Goal: Register for event/course

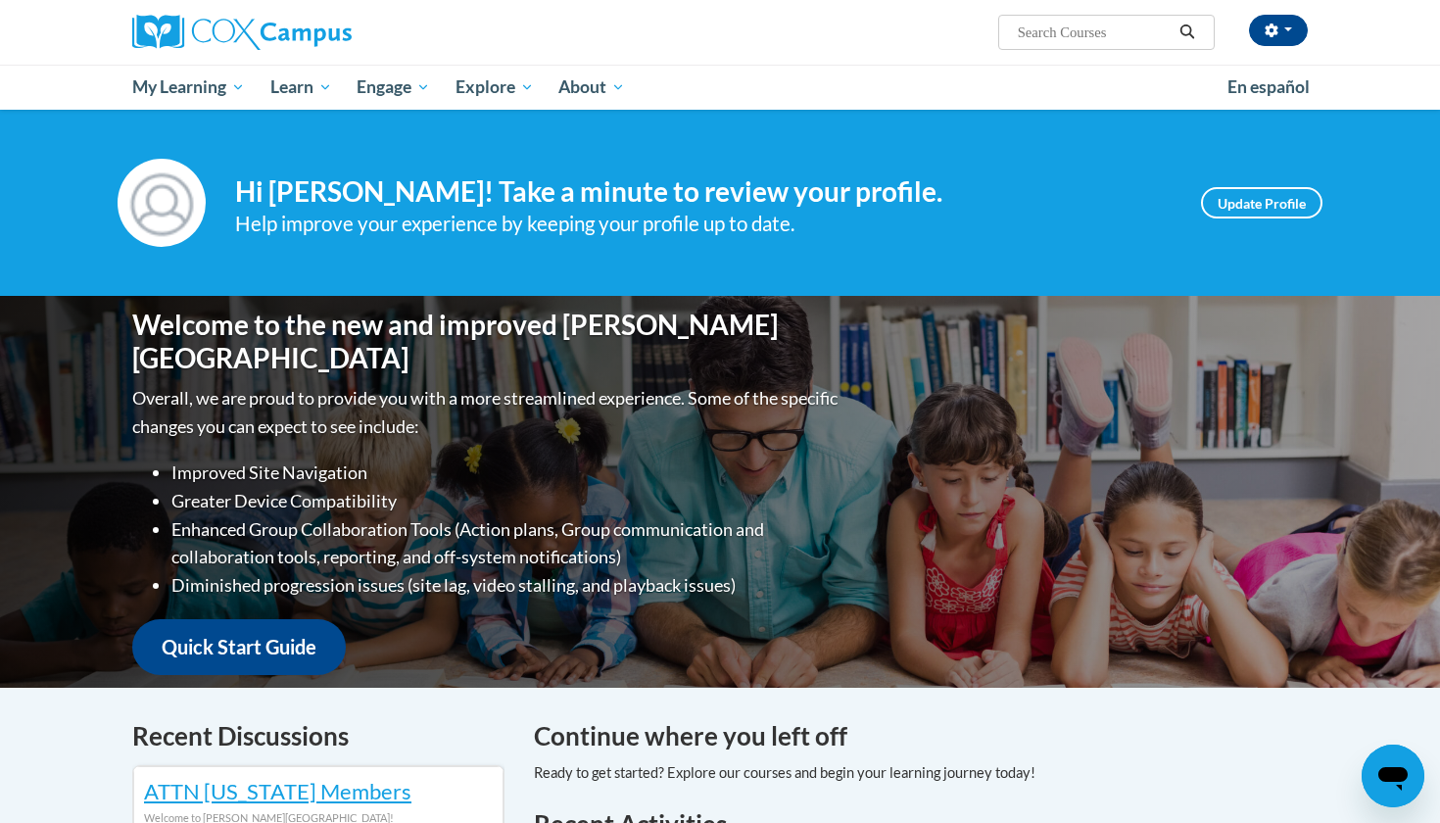
click at [1049, 39] on input "Search..." at bounding box center [1094, 33] width 157 height 24
type input "[MEDICAL_DATA]"
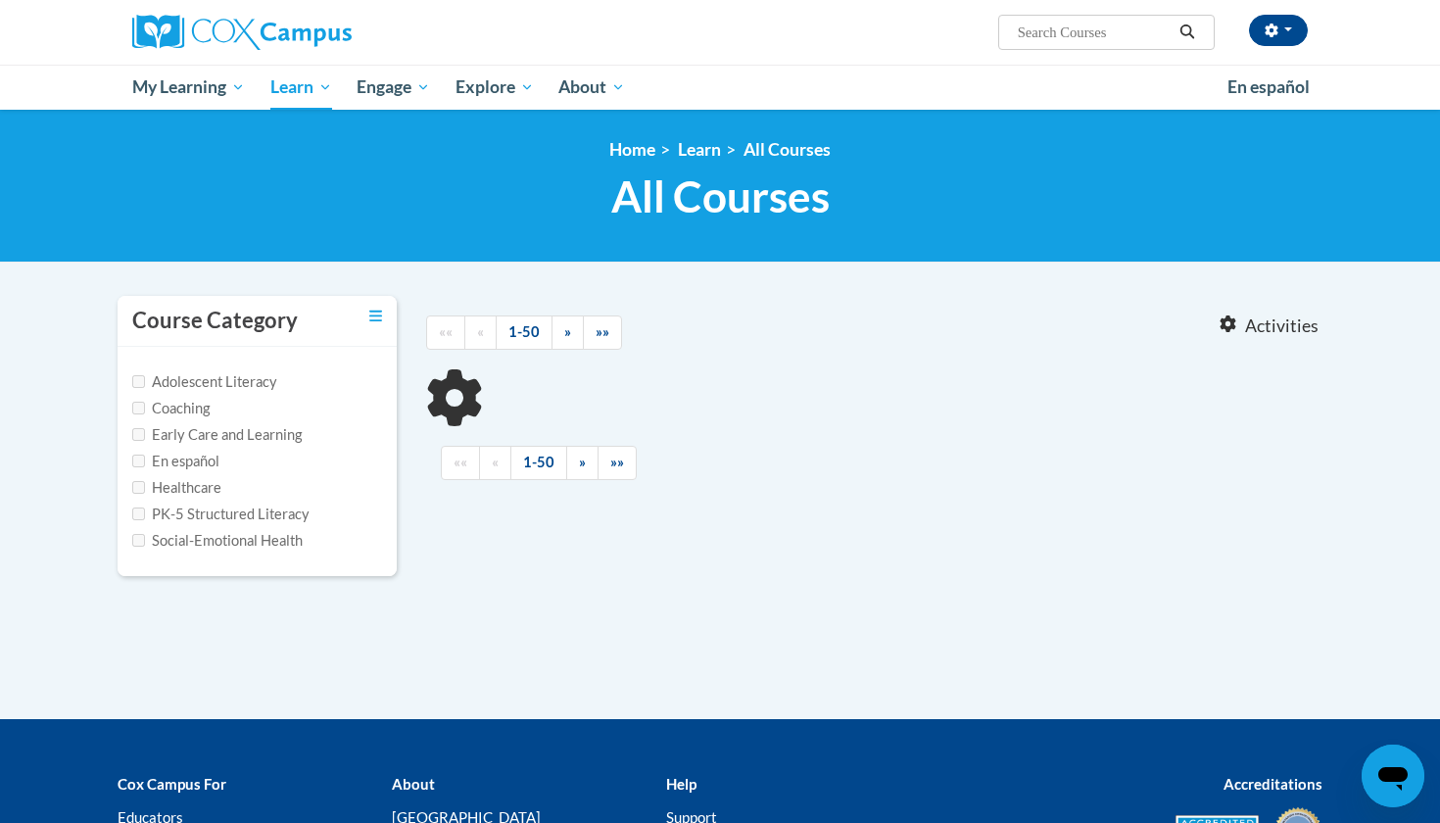
type input "[MEDICAL_DATA]"
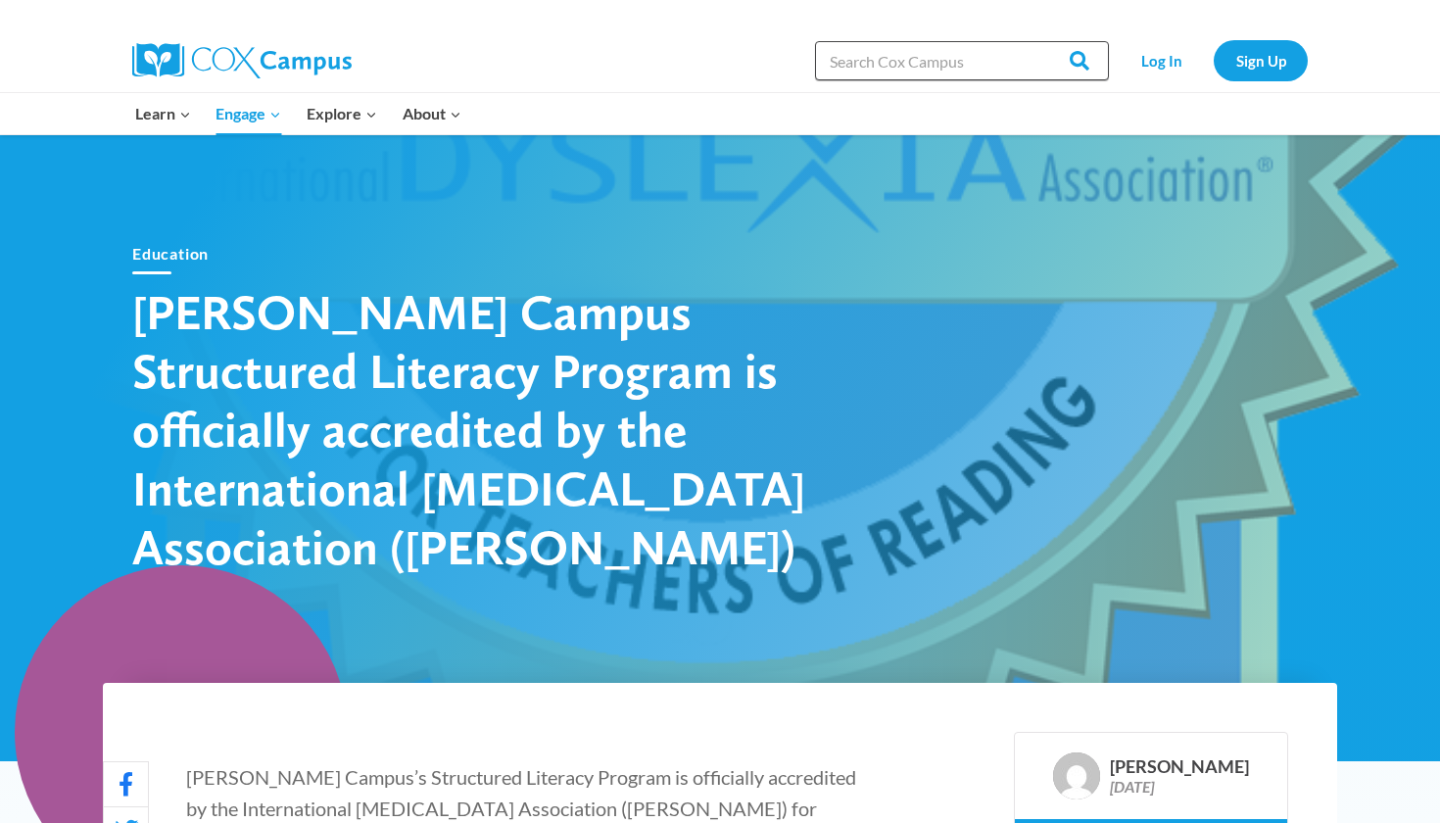
click at [903, 62] on input "Search in https://coxcampus.org/" at bounding box center [962, 60] width 294 height 39
type input "dyslexia"
click at [1073, 61] on input "Search" at bounding box center [1071, 60] width 76 height 39
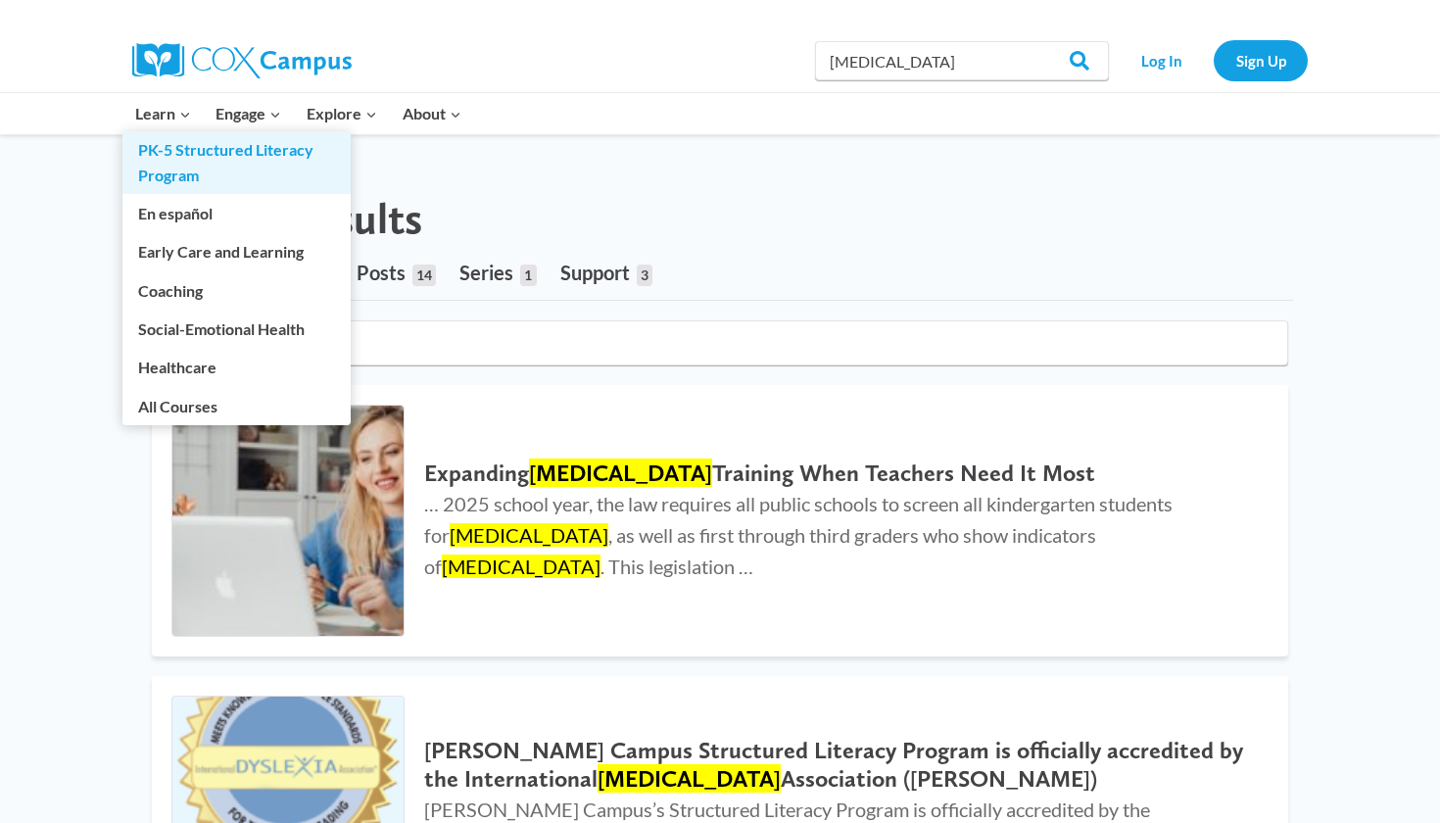
click at [166, 149] on link "PK-5 Structured Literacy Program" at bounding box center [236, 162] width 228 height 63
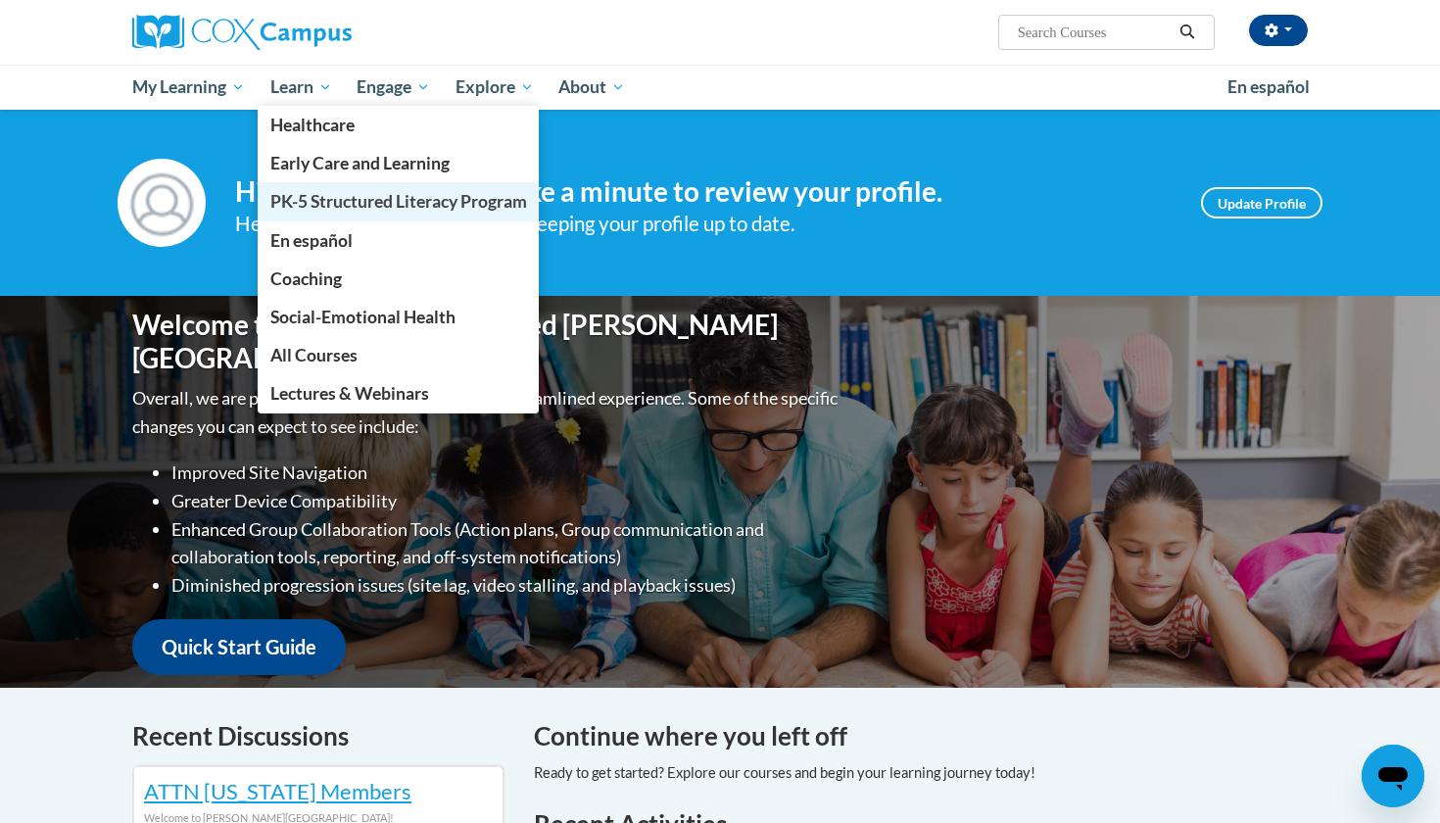
click at [309, 195] on span "PK-5 Structured Literacy Program" at bounding box center [398, 201] width 257 height 21
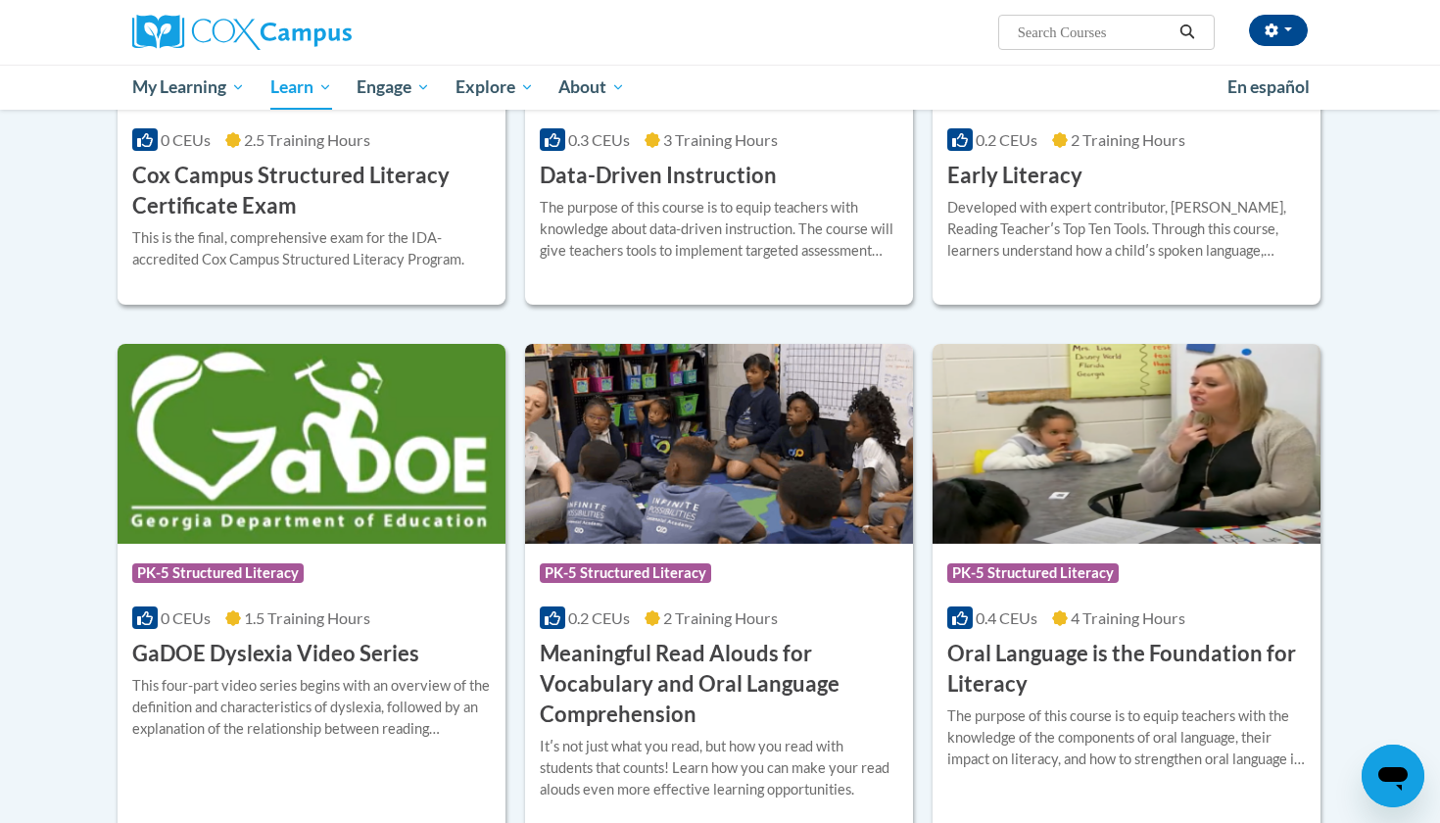
scroll to position [884, 0]
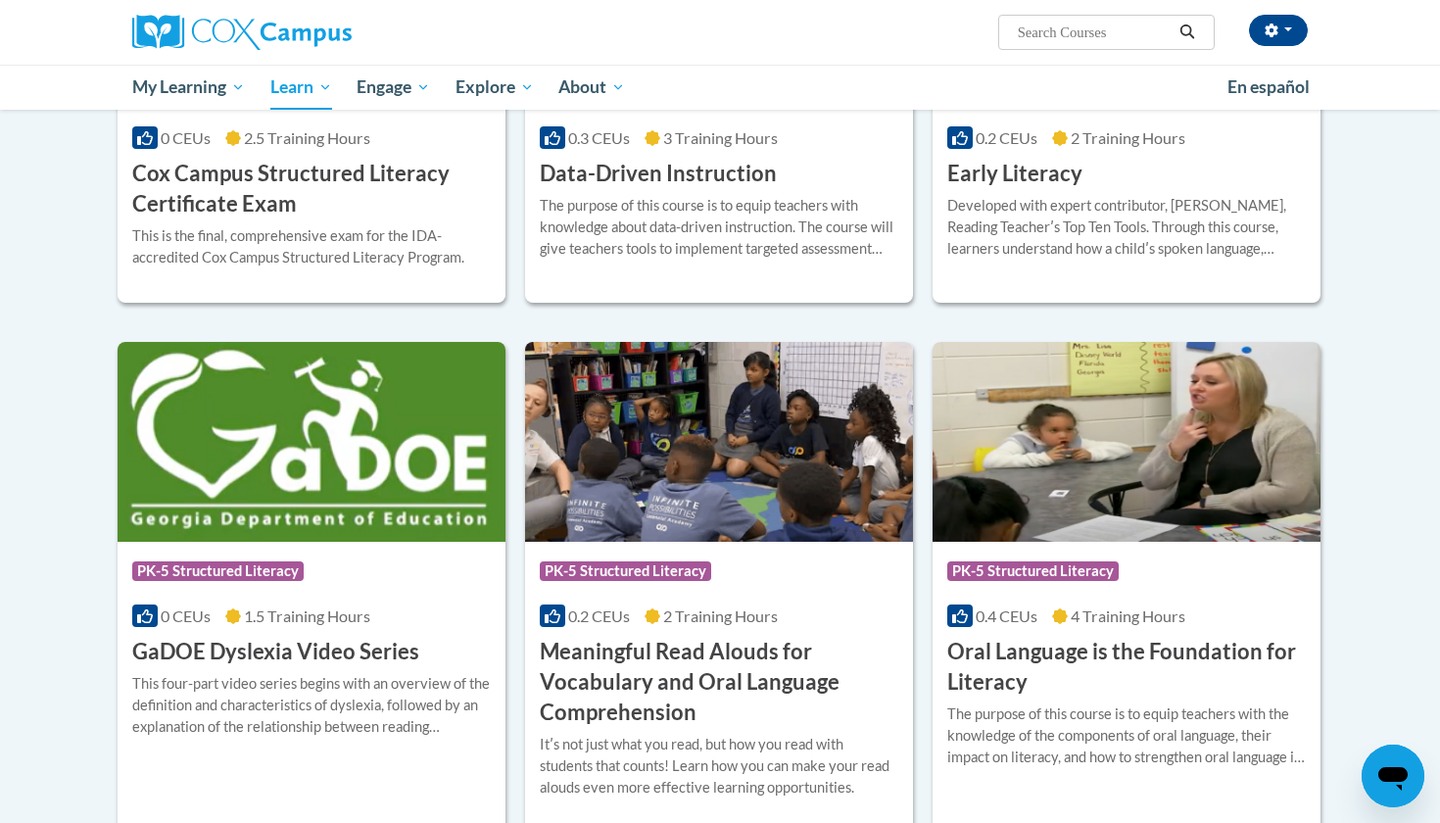
click at [226, 644] on h3 "GaDOE Dyslexia Video Series" at bounding box center [275, 652] width 287 height 30
click at [206, 638] on h3 "GaDOE Dyslexia Video Series" at bounding box center [275, 652] width 287 height 30
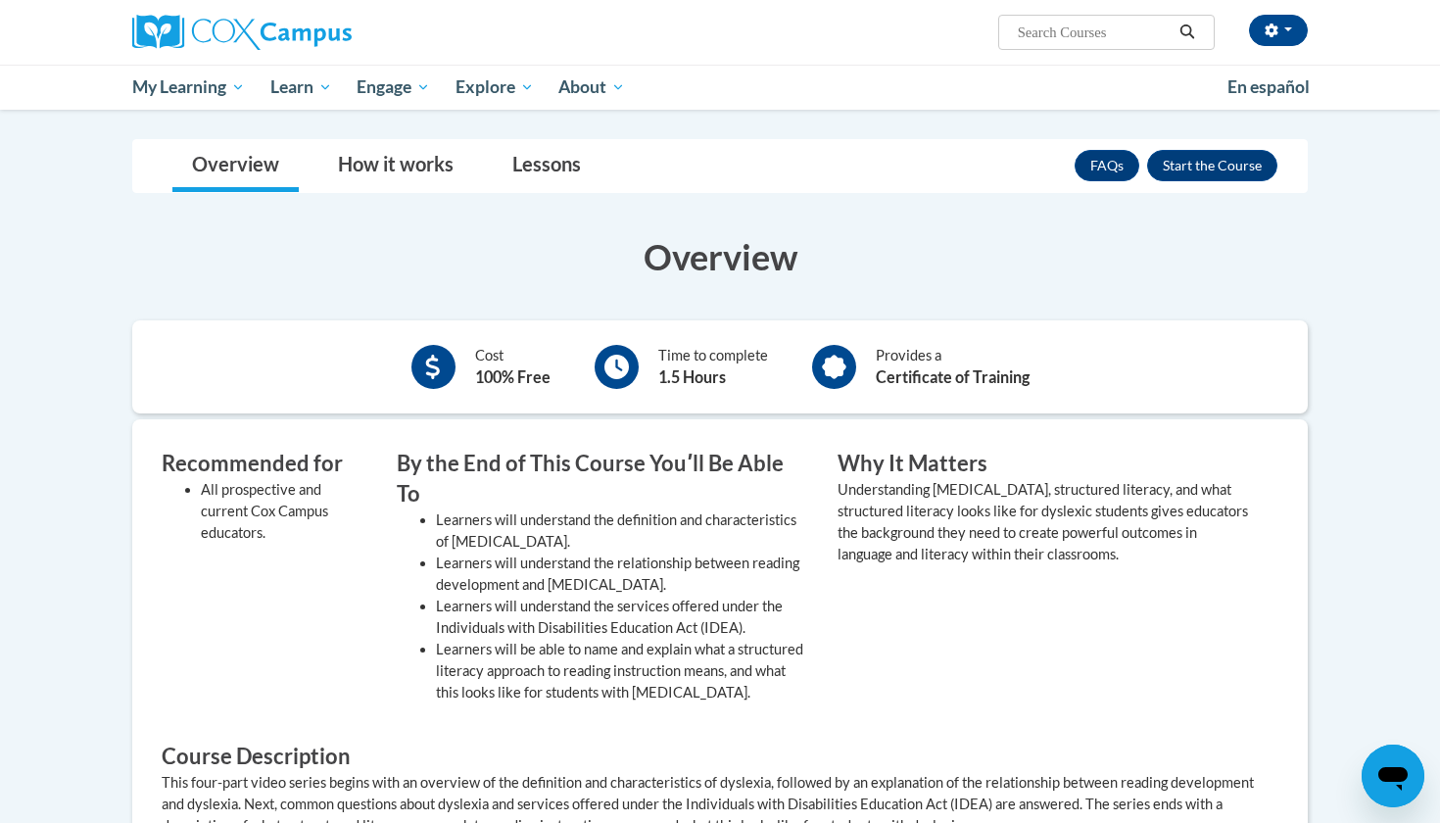
scroll to position [293, 0]
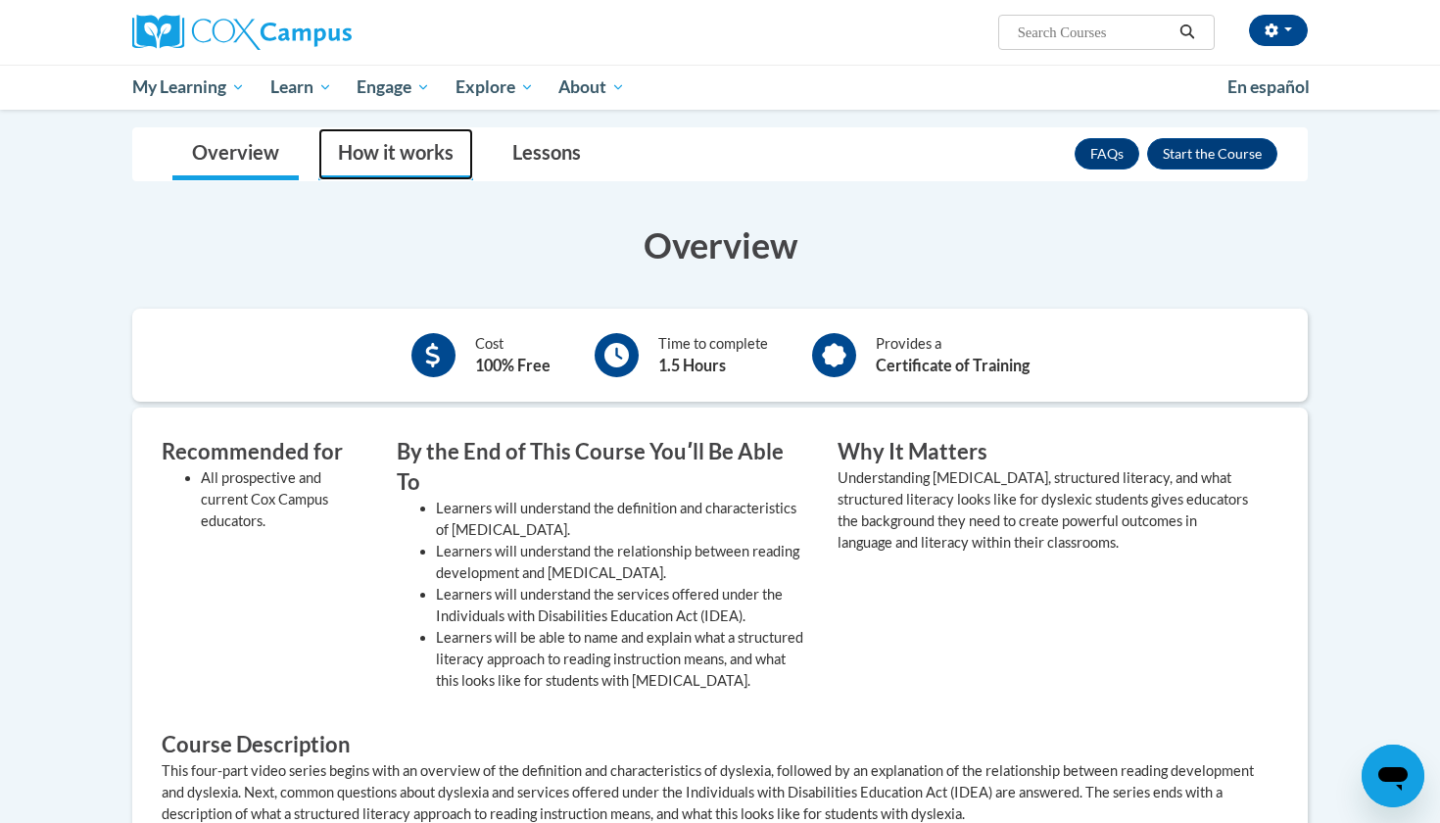
click at [383, 166] on link "How it works" at bounding box center [395, 154] width 155 height 52
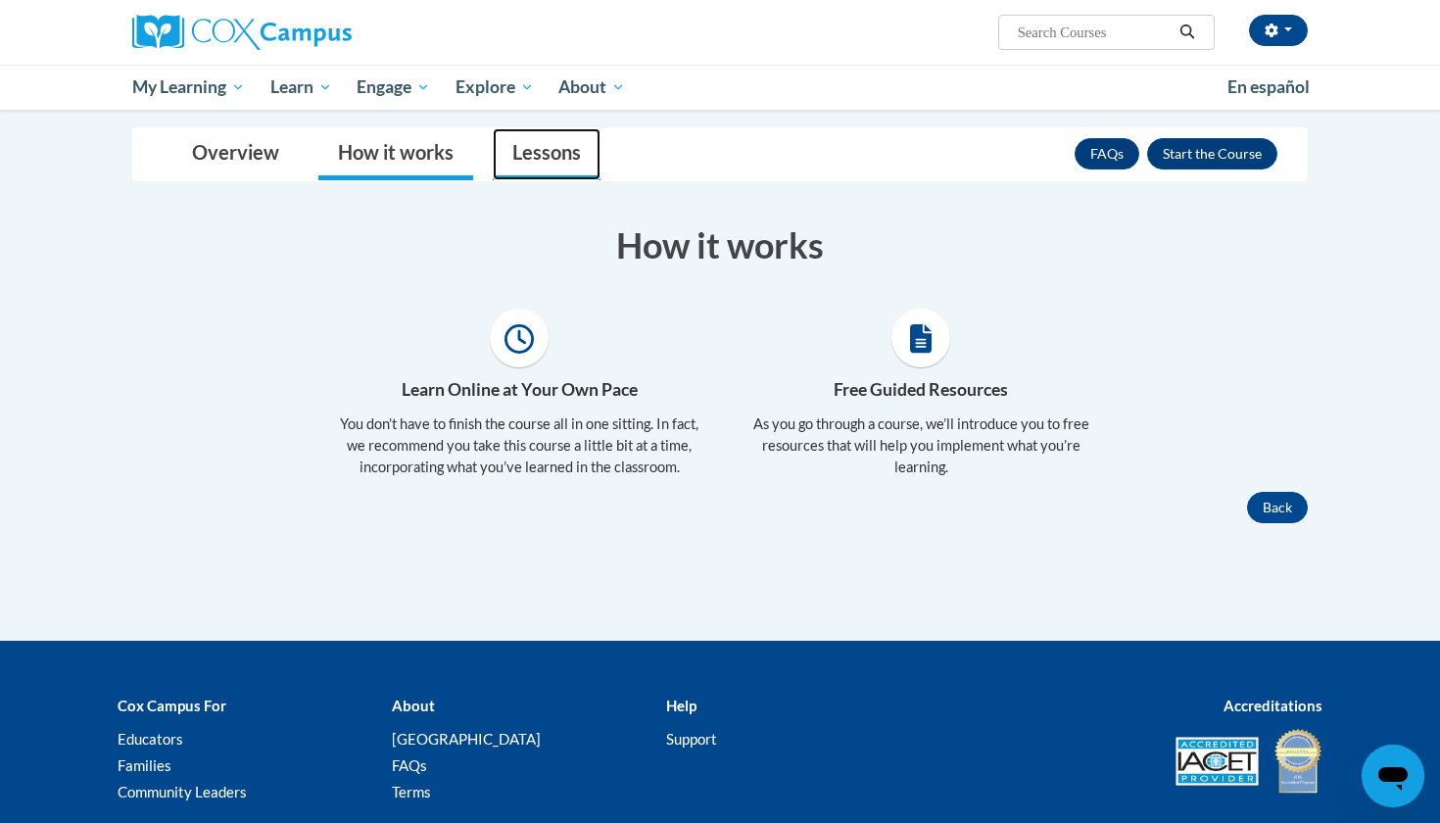
click at [552, 158] on link "Lessons" at bounding box center [547, 154] width 108 height 52
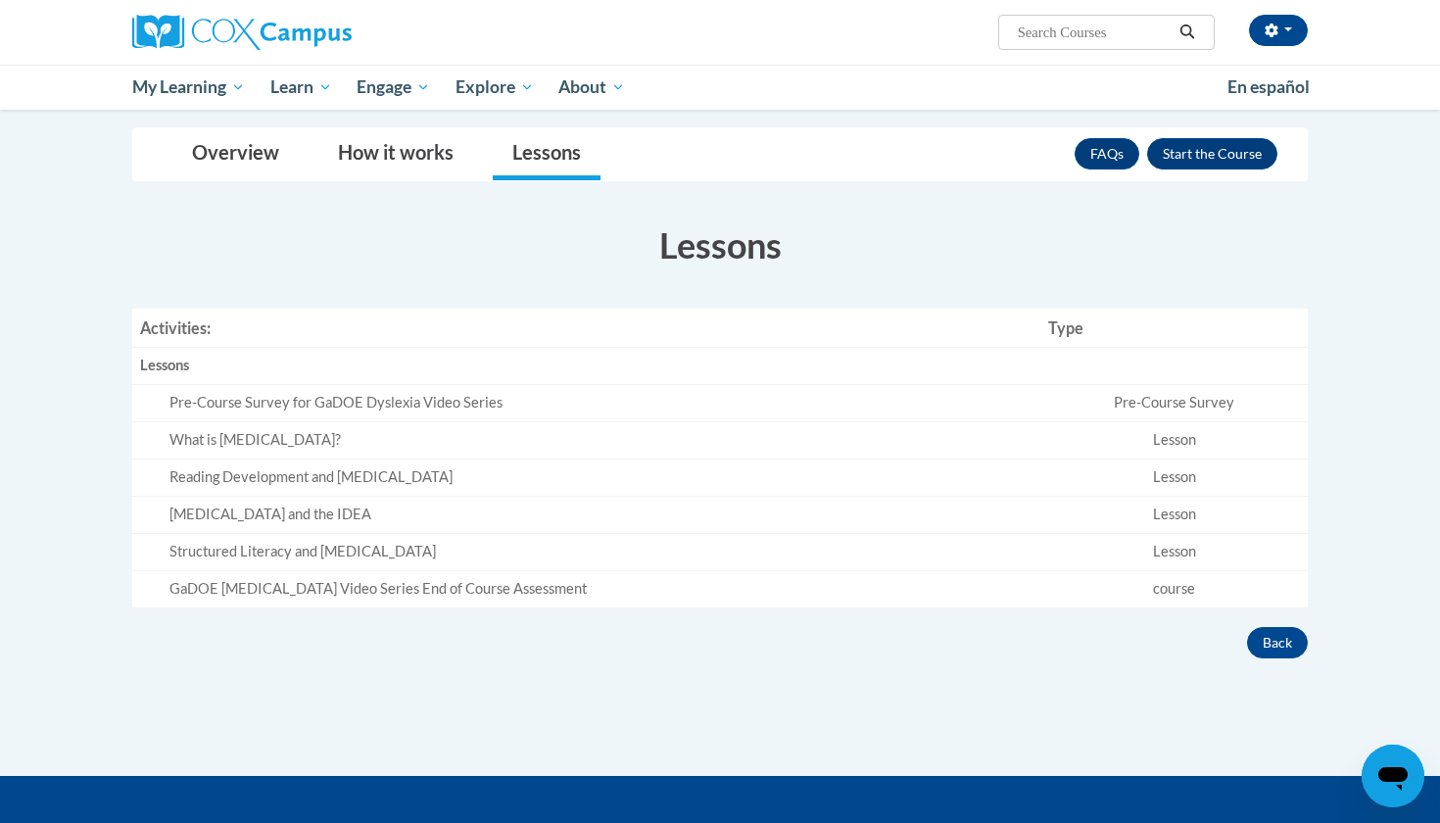
click at [219, 396] on div "Pre-Course Survey for GaDOE Dyslexia Video Series" at bounding box center [600, 403] width 863 height 21
click at [179, 365] on div "Lessons" at bounding box center [586, 366] width 892 height 21
click at [1231, 160] on button "Enroll" at bounding box center [1212, 153] width 130 height 31
click at [1274, 645] on button "Back" at bounding box center [1277, 642] width 61 height 31
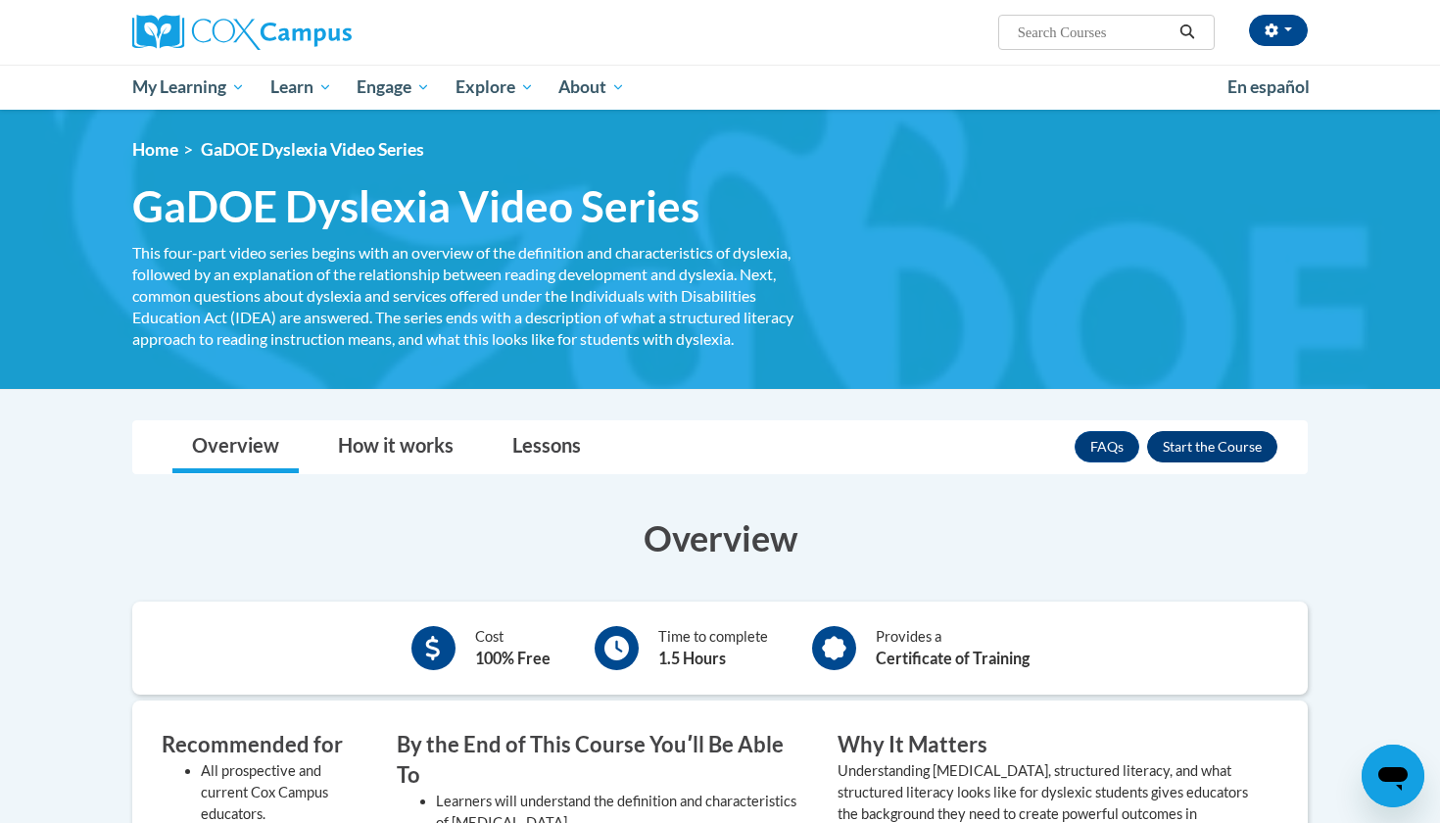
click at [1193, 447] on button "Enroll" at bounding box center [1212, 446] width 130 height 31
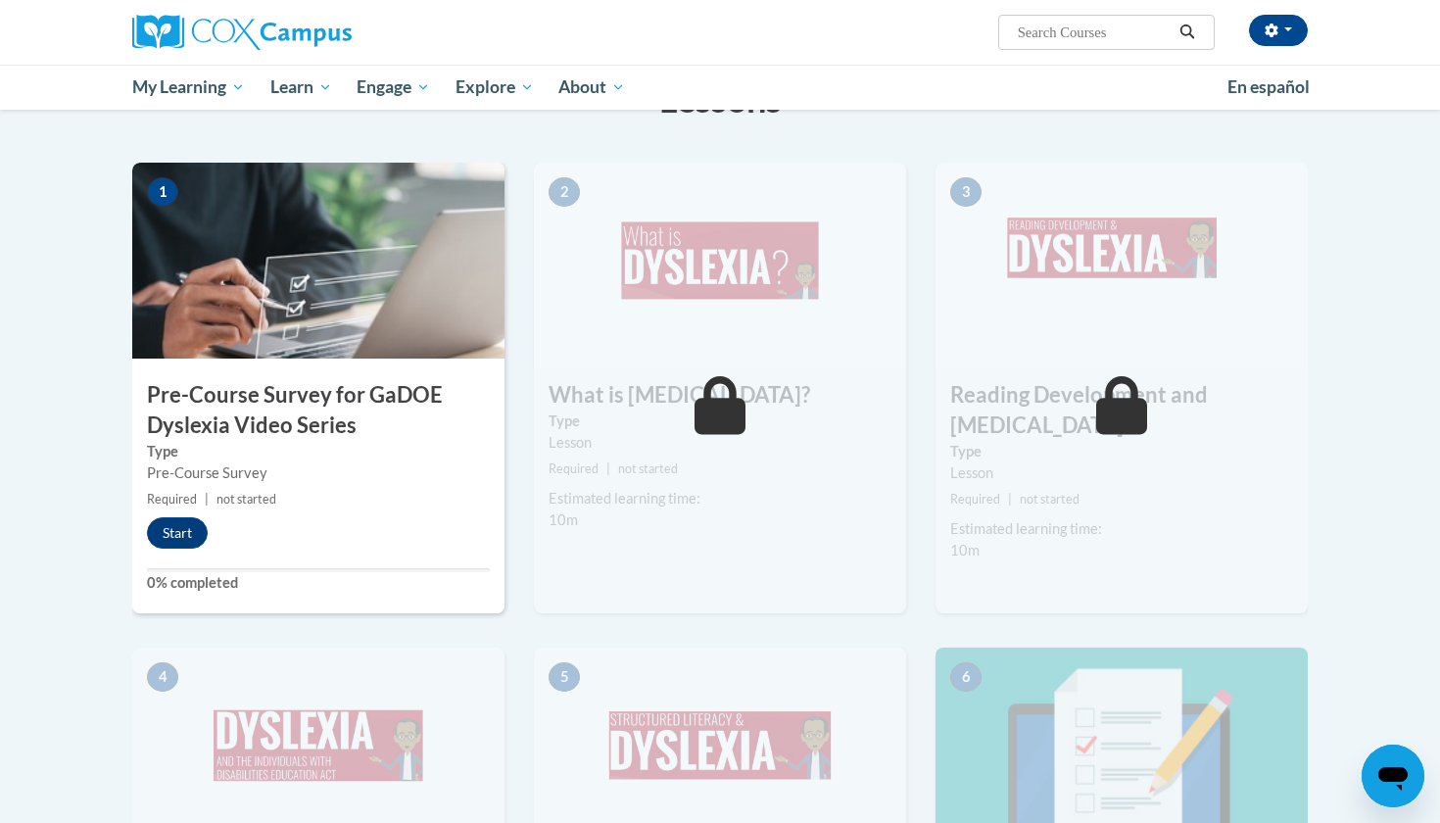
scroll to position [382, 0]
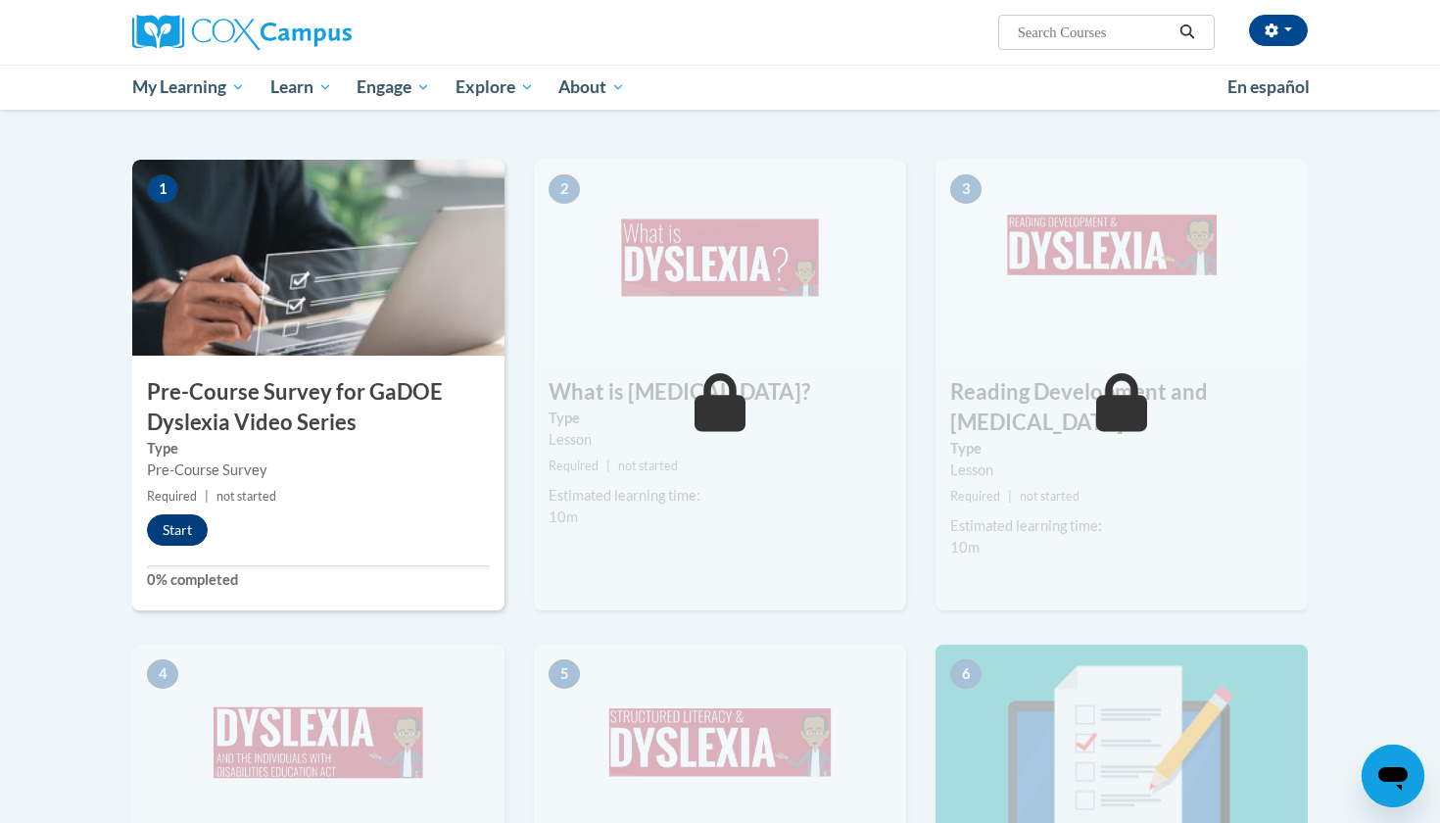
click at [188, 526] on button "Start" at bounding box center [177, 529] width 61 height 31
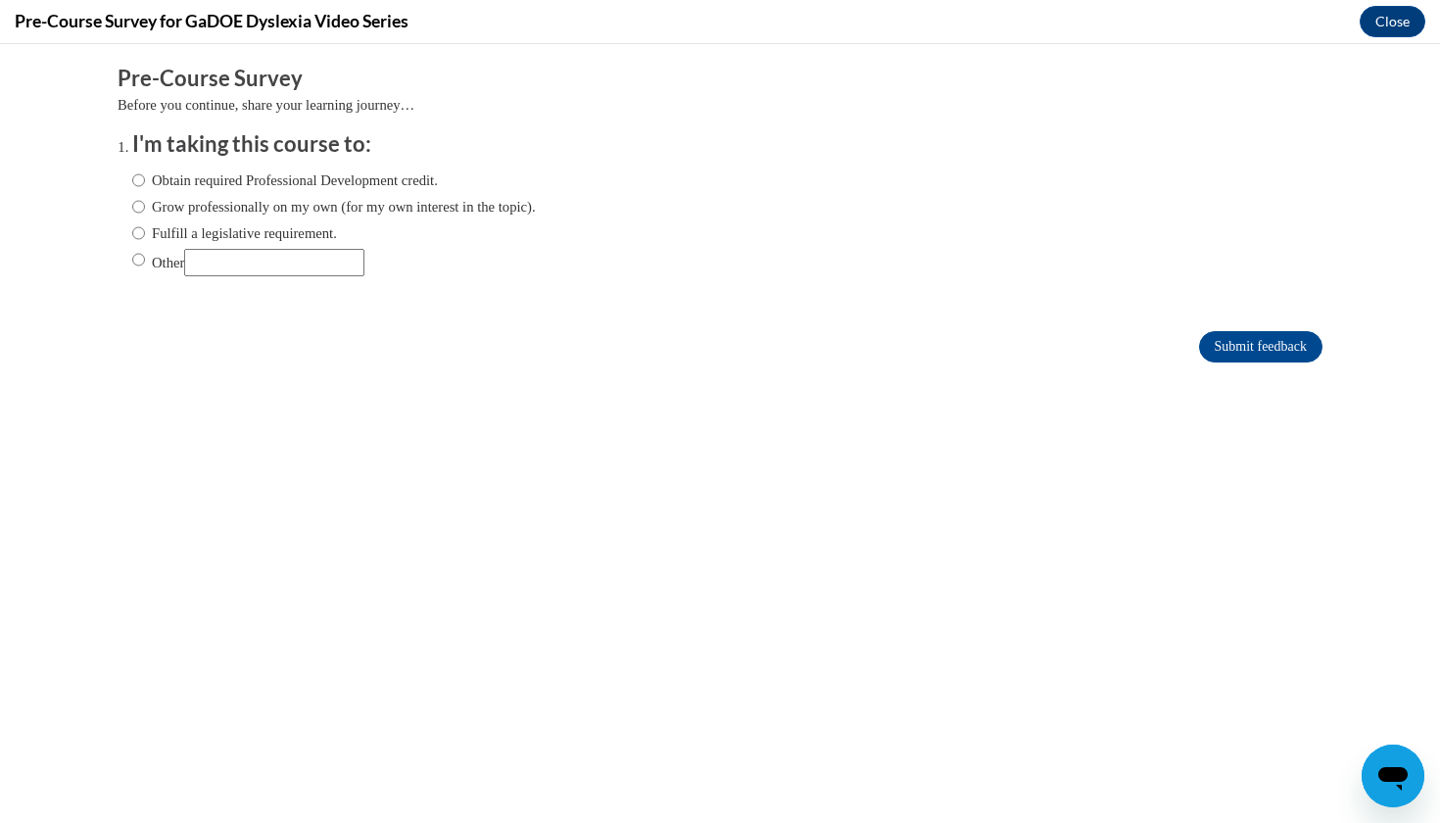
scroll to position [0, 0]
click at [144, 178] on label "Obtain required Professional Development credit." at bounding box center [285, 180] width 306 height 22
click at [144, 178] on input "Obtain required Professional Development credit." at bounding box center [138, 180] width 13 height 22
radio input "true"
click at [1236, 339] on input "Submit feedback" at bounding box center [1260, 346] width 123 height 31
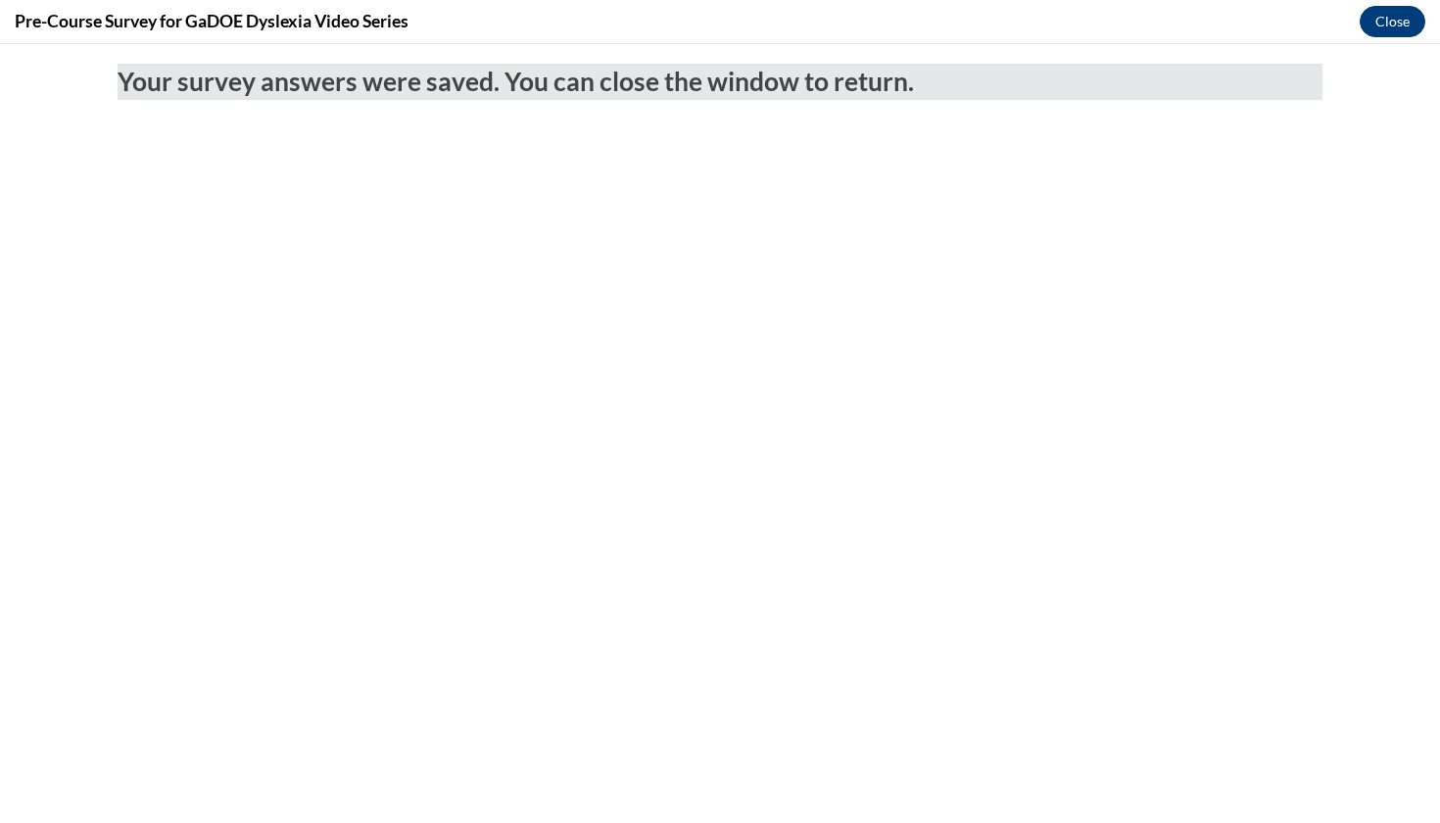
click at [1382, 24] on button "Close" at bounding box center [1393, 21] width 66 height 31
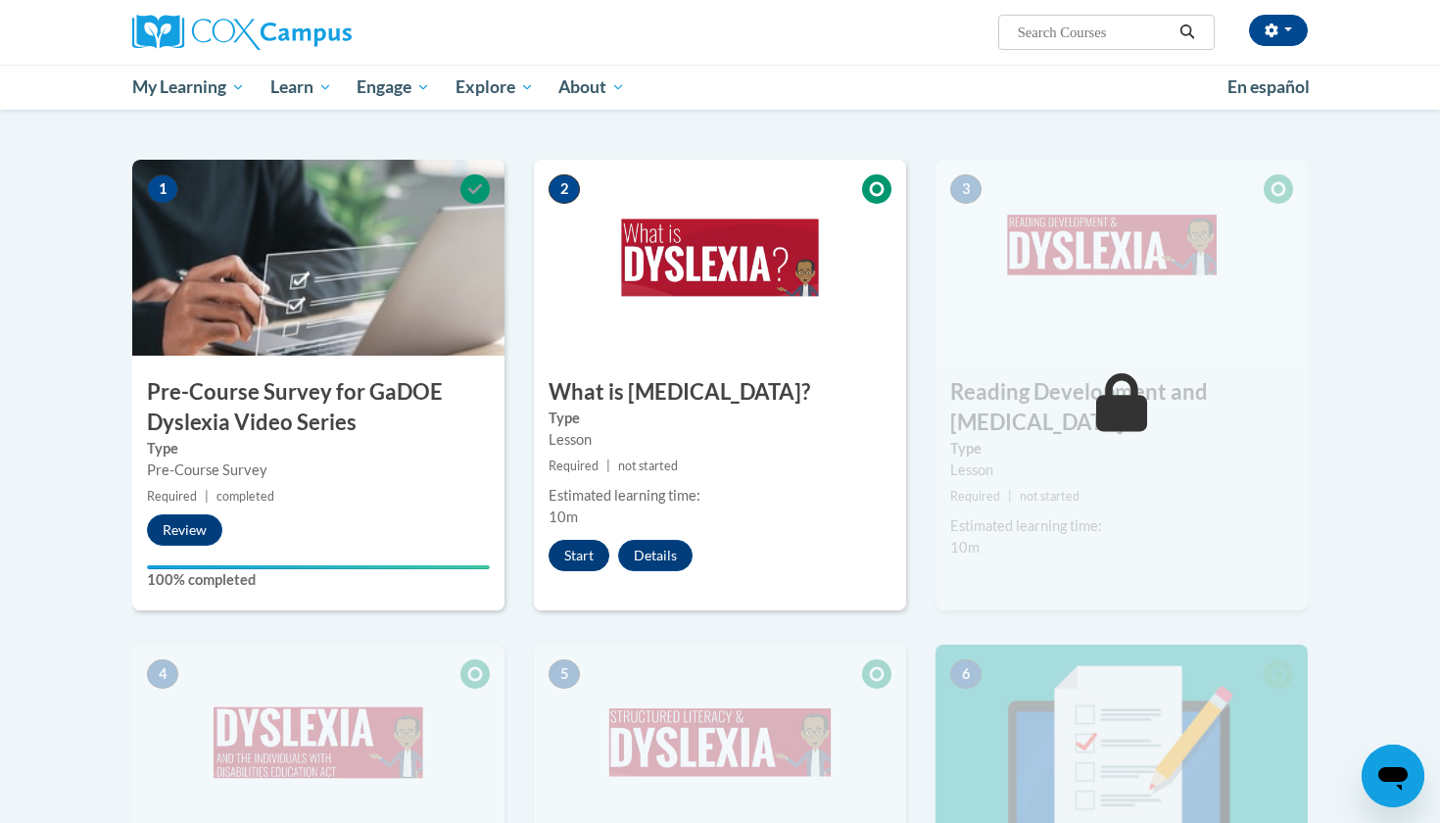
click at [576, 555] on button "Start" at bounding box center [579, 555] width 61 height 31
